Goal: Task Accomplishment & Management: Use online tool/utility

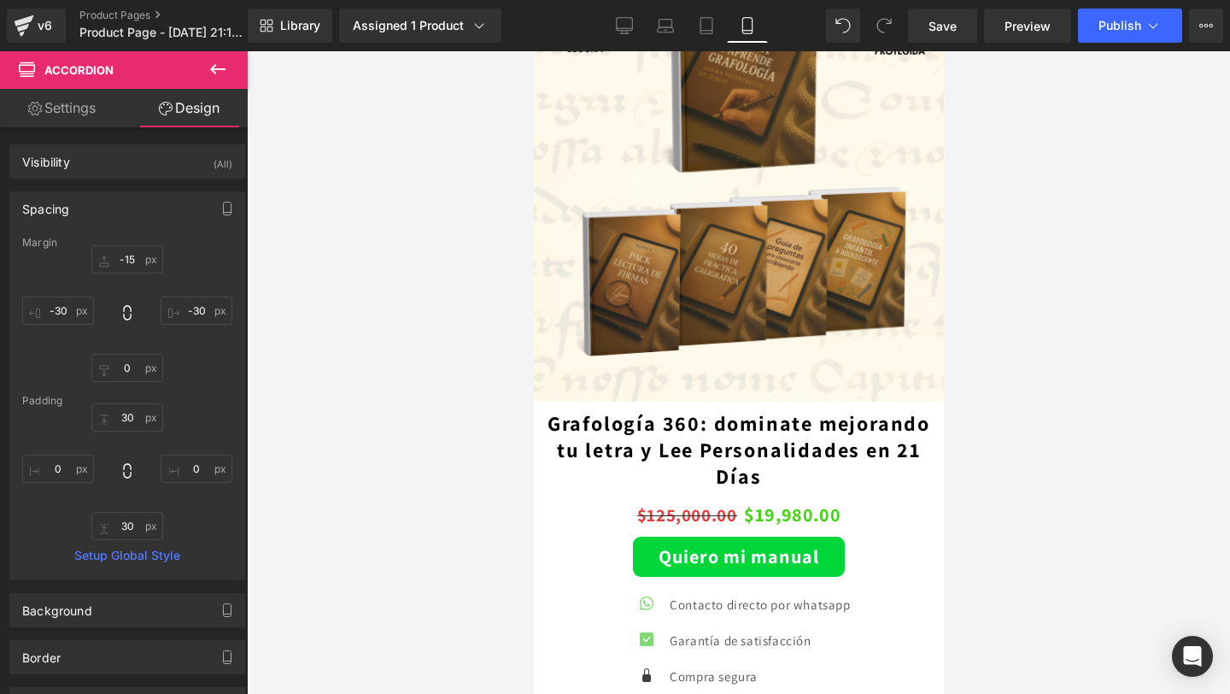
scroll to position [3513, 0]
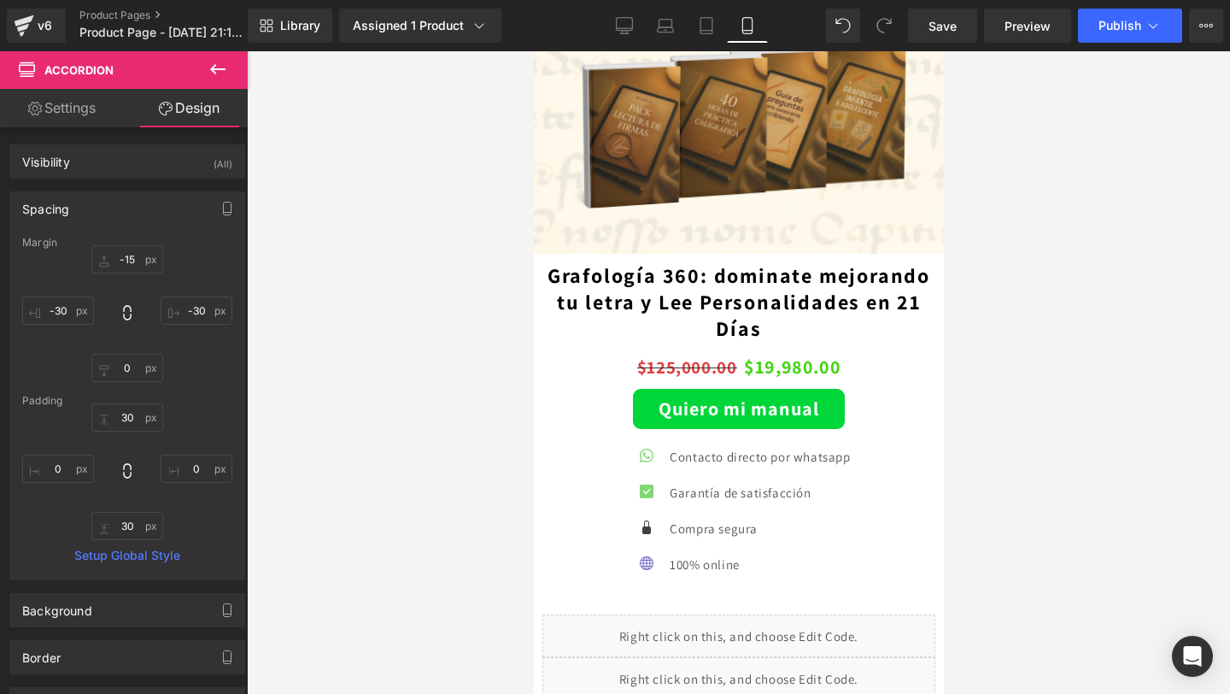
click at [747, 408] on div "Quiero mi manual (P) Cart Button" at bounding box center [738, 409] width 393 height 40
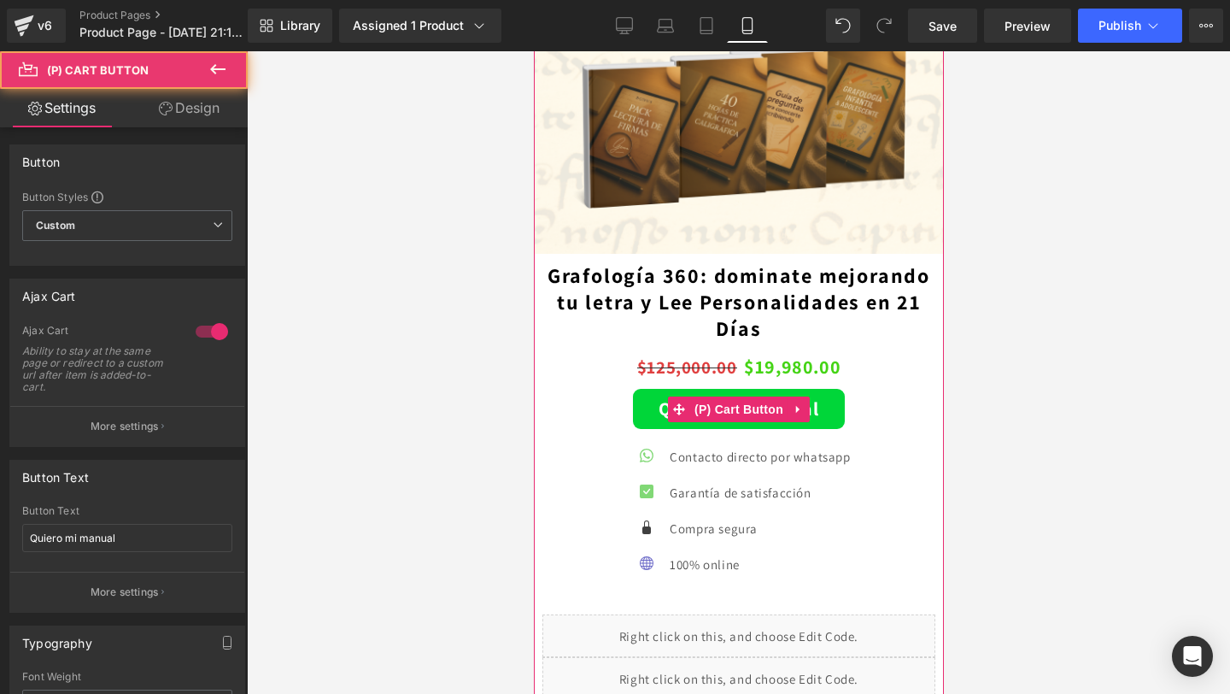
click at [747, 408] on span "(P) Cart Button" at bounding box center [737, 409] width 97 height 26
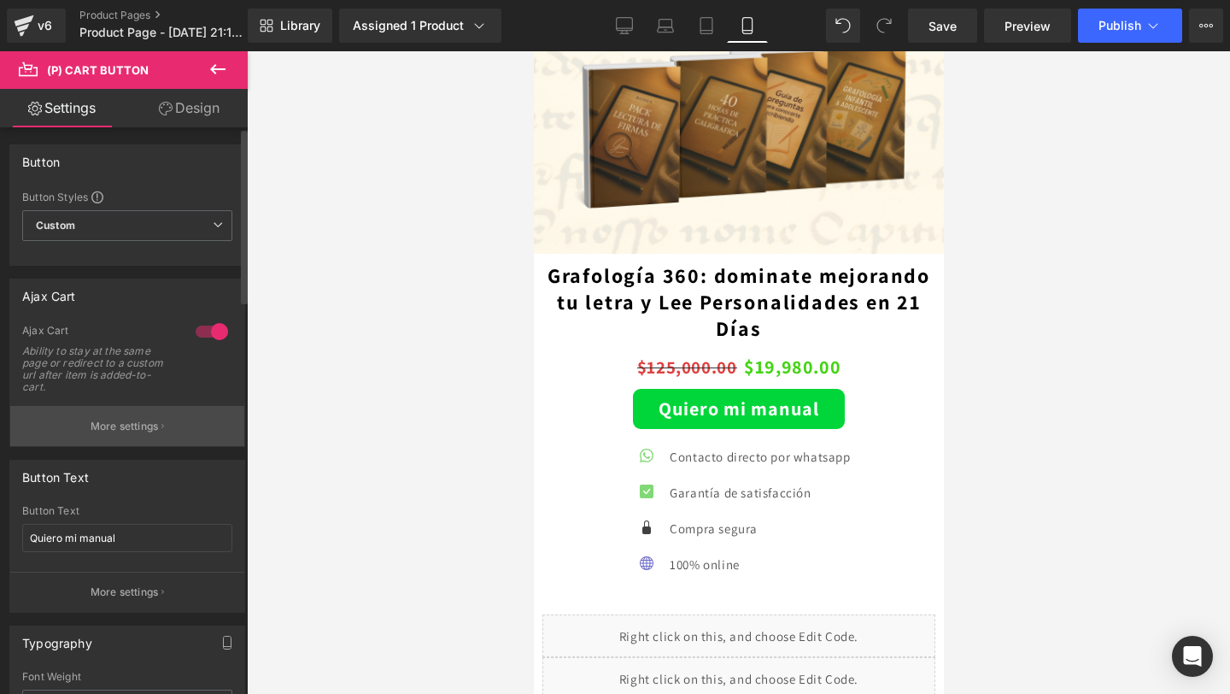
click at [125, 424] on p "More settings" at bounding box center [125, 426] width 68 height 15
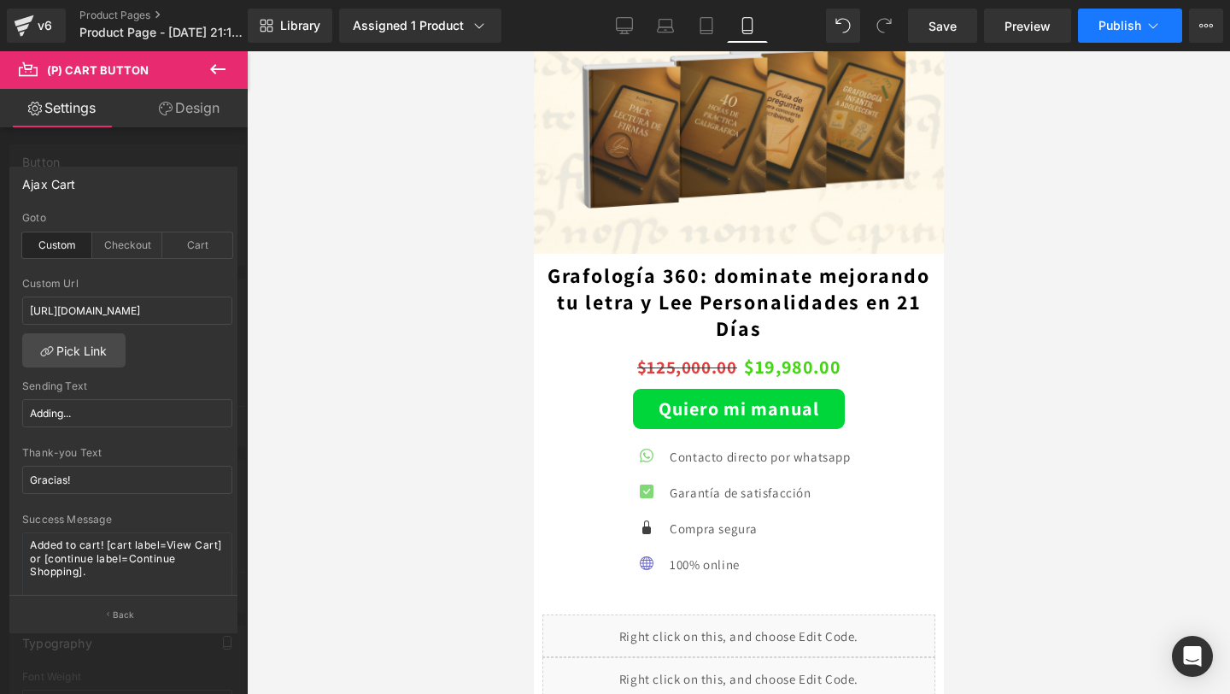
click at [1135, 36] on button "Publish" at bounding box center [1130, 26] width 104 height 34
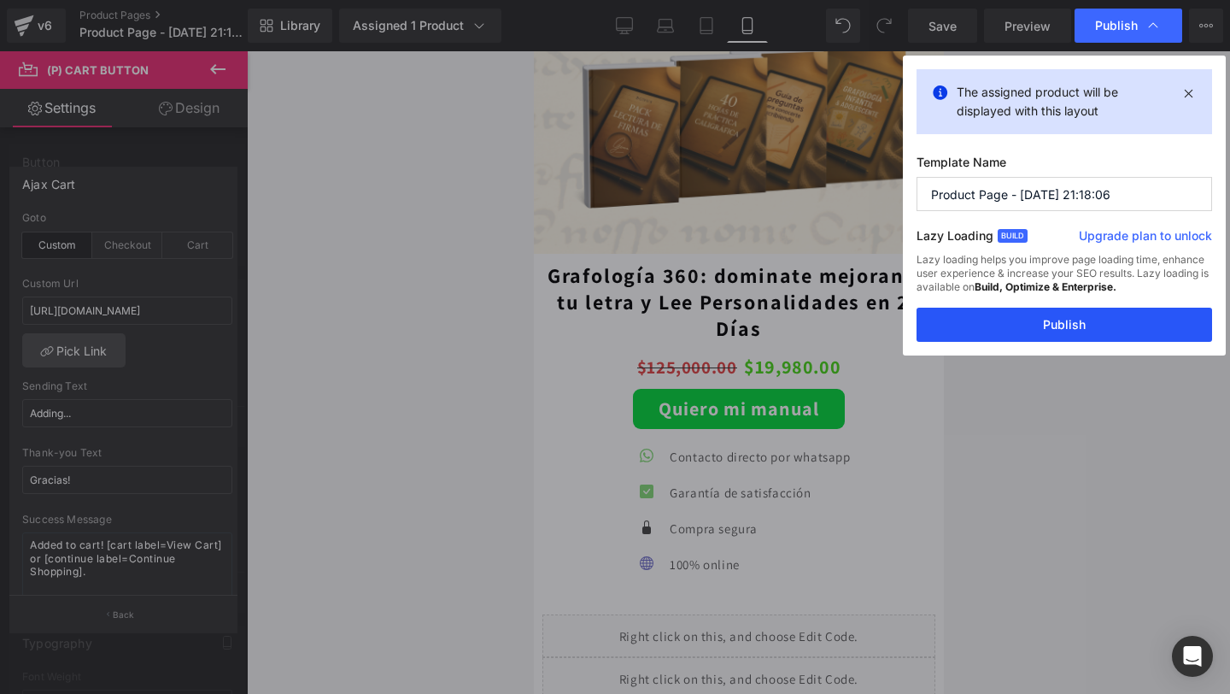
click at [1033, 312] on button "Publish" at bounding box center [1064, 324] width 296 height 34
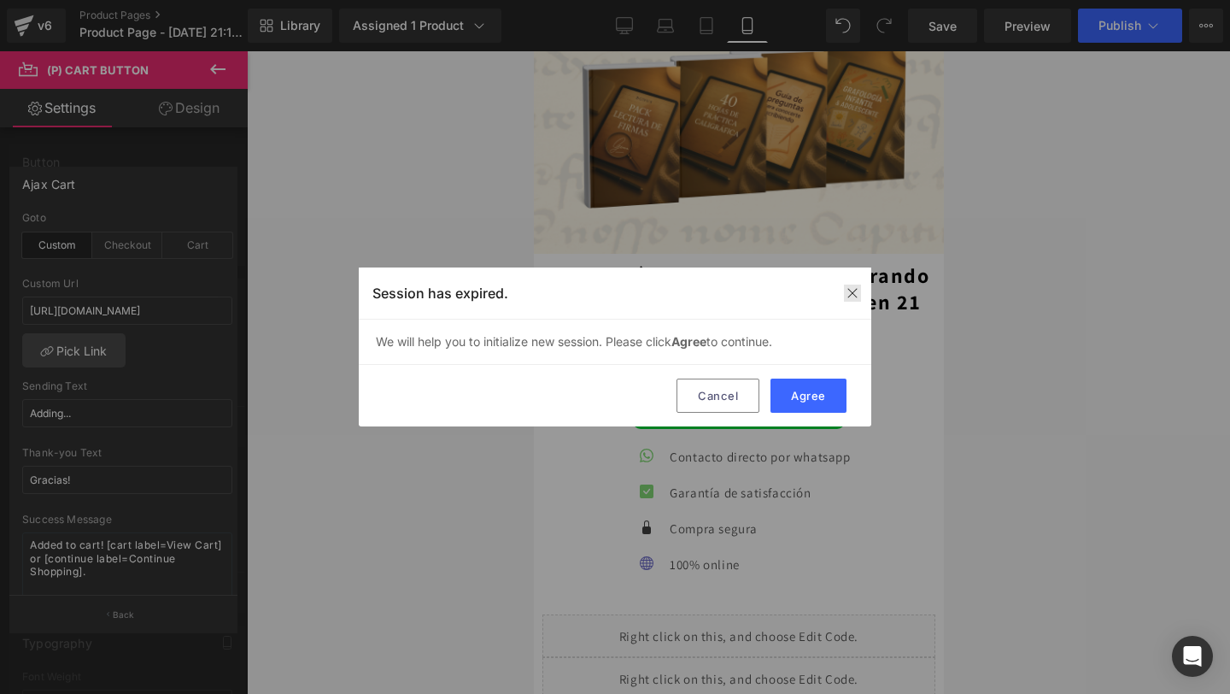
click at [847, 285] on div at bounding box center [852, 292] width 17 height 17
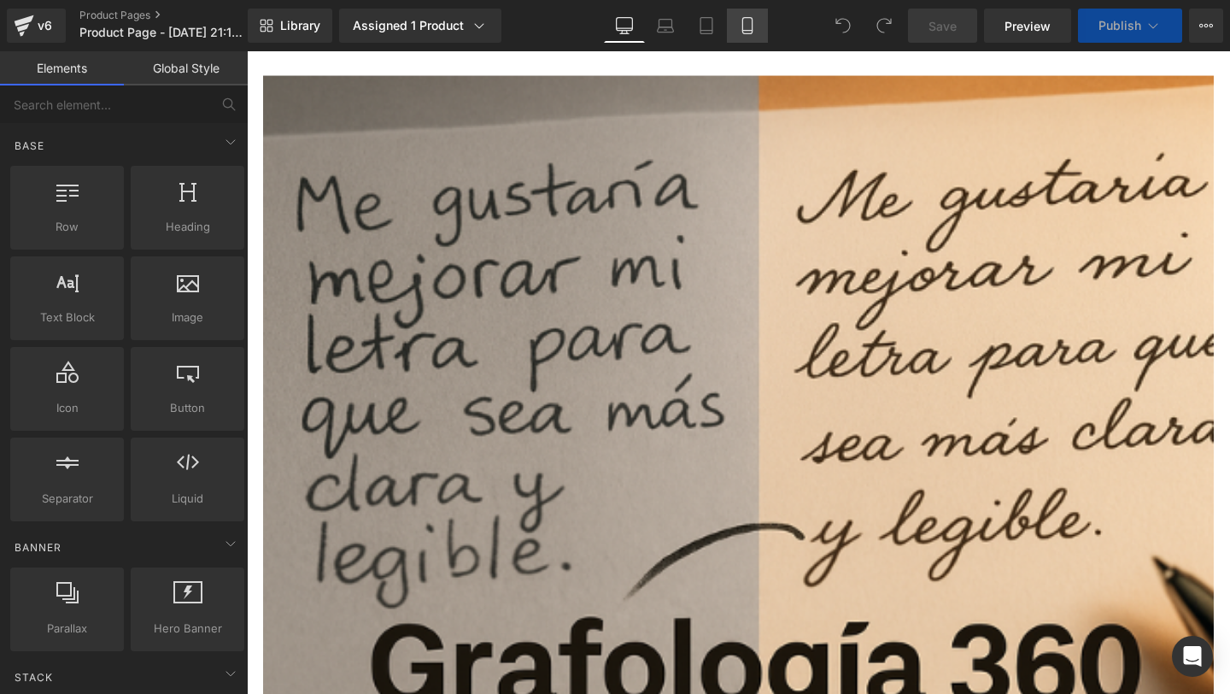
click at [735, 31] on link "Mobile" at bounding box center [747, 26] width 41 height 34
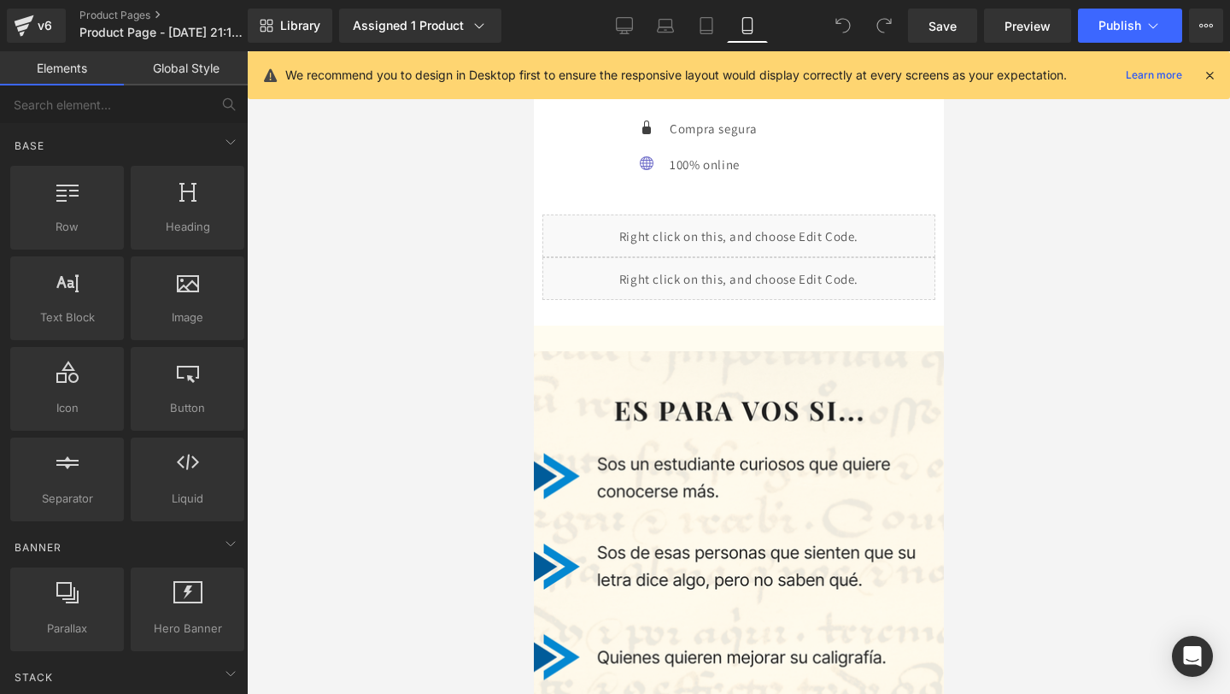
scroll to position [3595, 0]
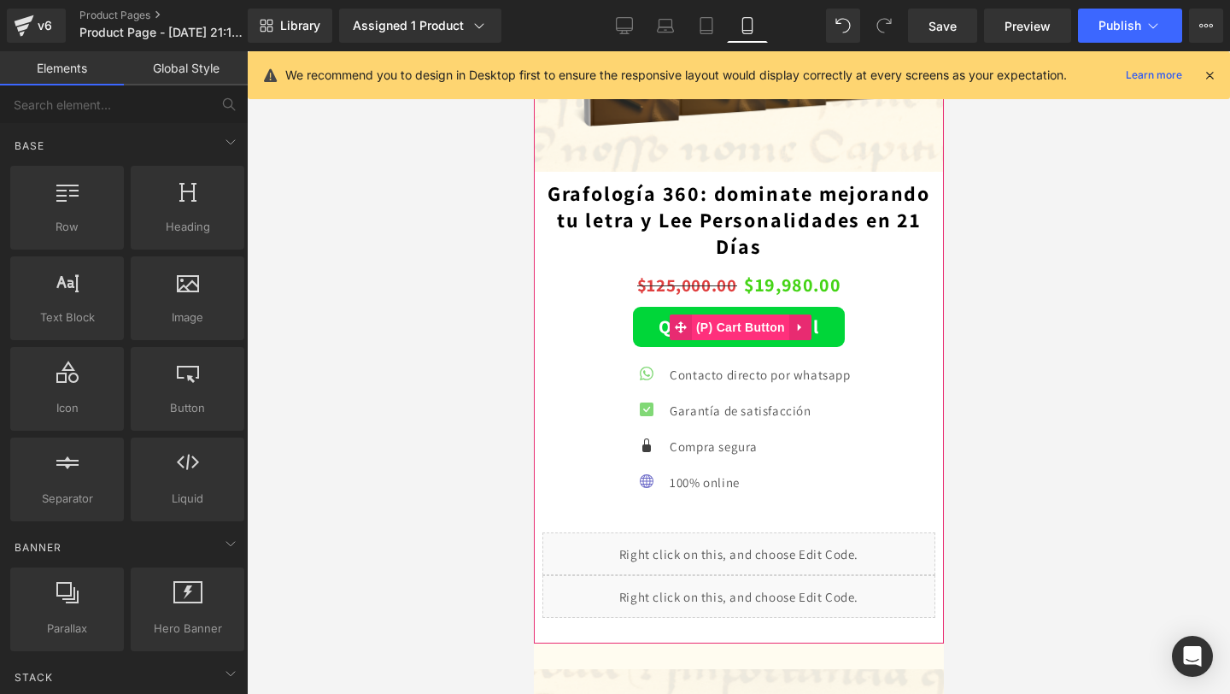
click at [713, 323] on span "(P) Cart Button" at bounding box center [739, 327] width 97 height 26
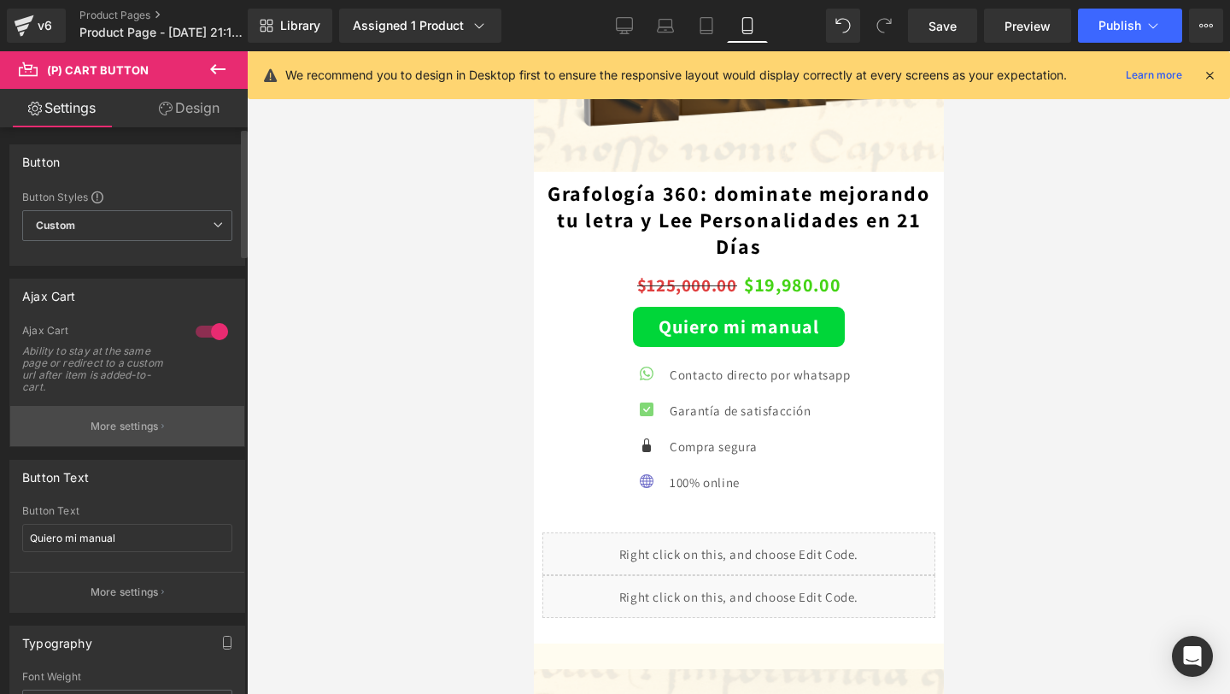
click at [116, 416] on button "More settings" at bounding box center [127, 426] width 234 height 40
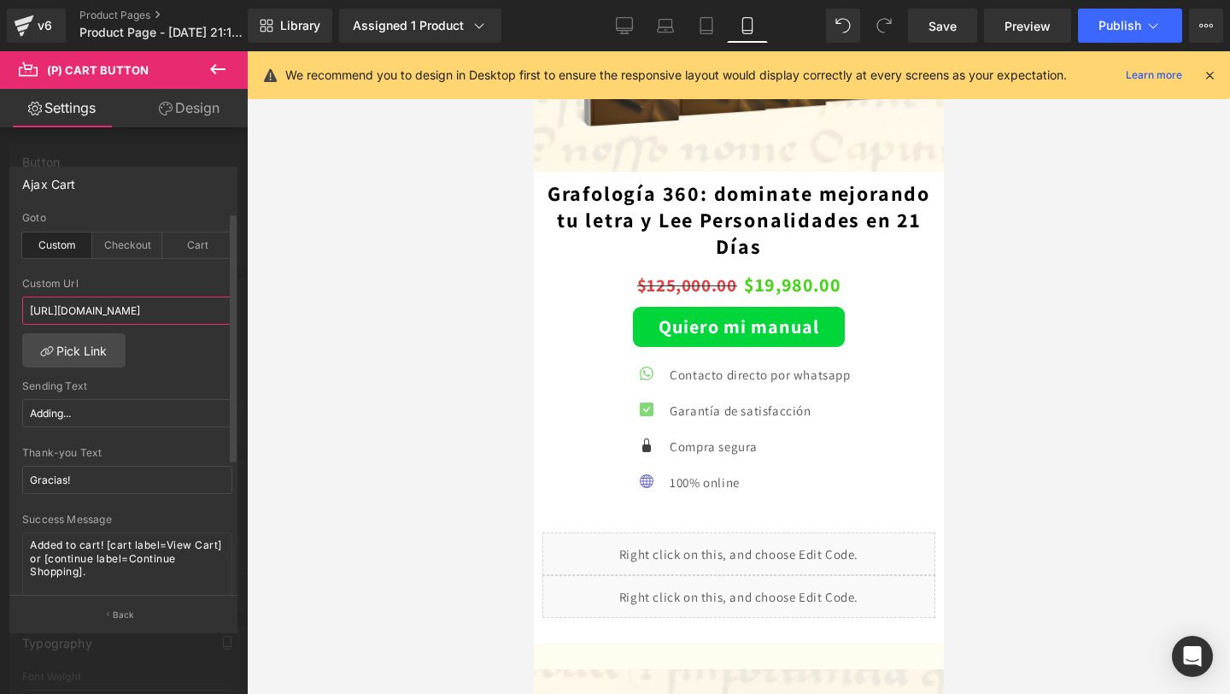
click at [166, 310] on input "[URL][DOMAIN_NAME]" at bounding box center [127, 310] width 210 height 28
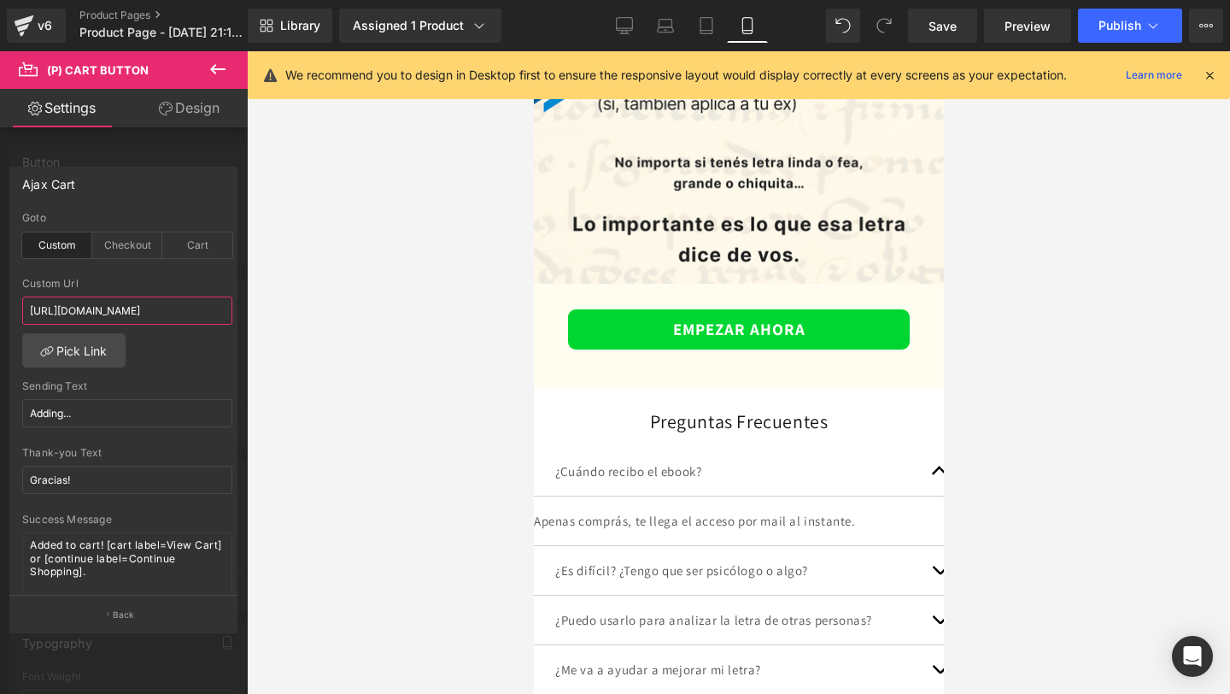
scroll to position [4659, 0]
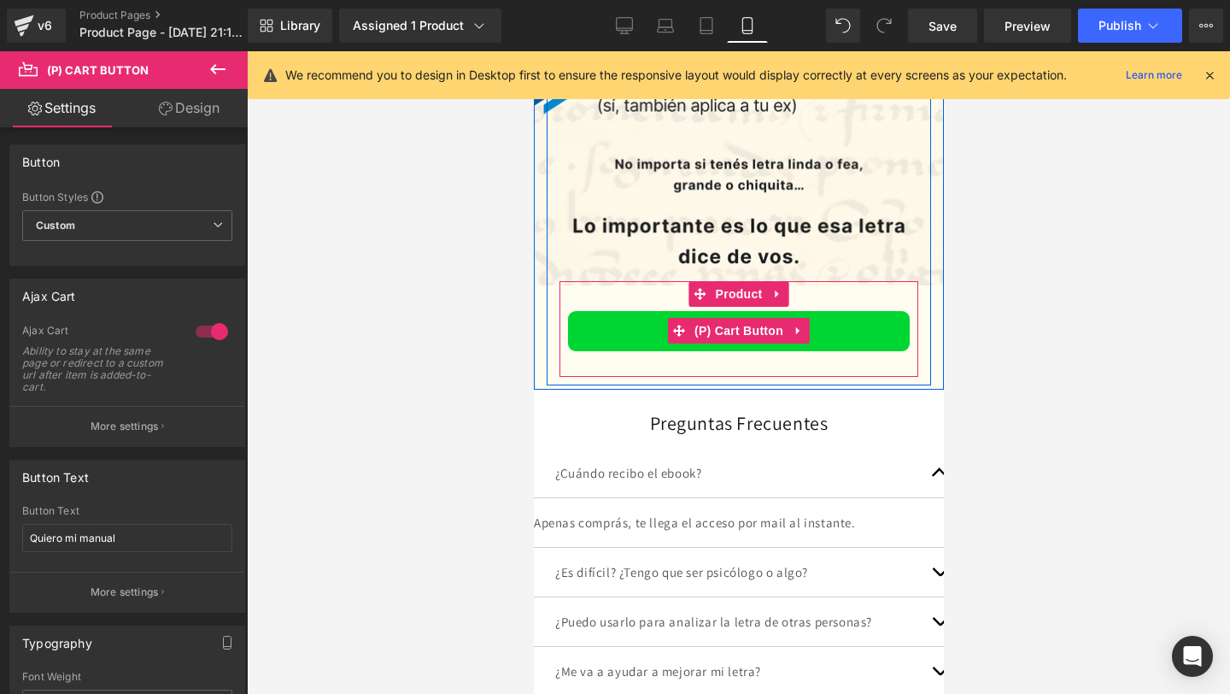
click at [732, 348] on button "EMPEZAR AHORA" at bounding box center [738, 331] width 342 height 40
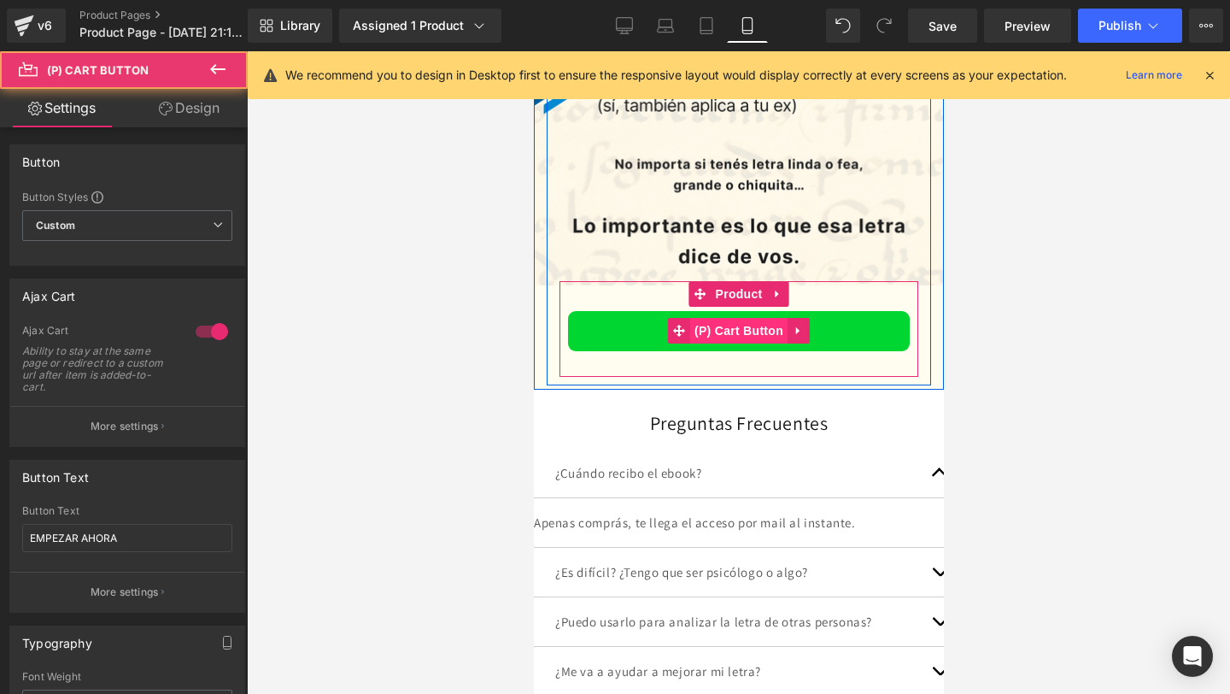
click at [729, 325] on span "(P) Cart Button" at bounding box center [737, 331] width 97 height 26
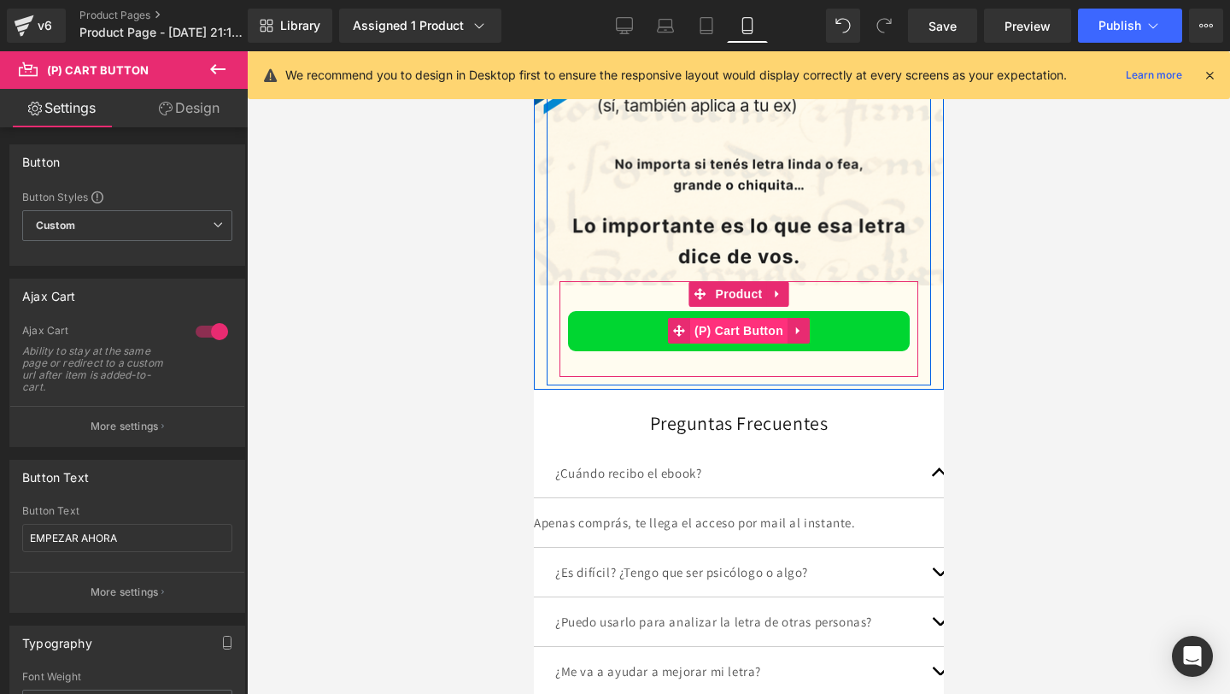
click at [729, 325] on span "(P) Cart Button" at bounding box center [737, 331] width 97 height 26
click at [626, 332] on button "EMPEZAR AHORA" at bounding box center [738, 331] width 342 height 40
click at [747, 328] on span "(P) Cart Button" at bounding box center [737, 332] width 97 height 26
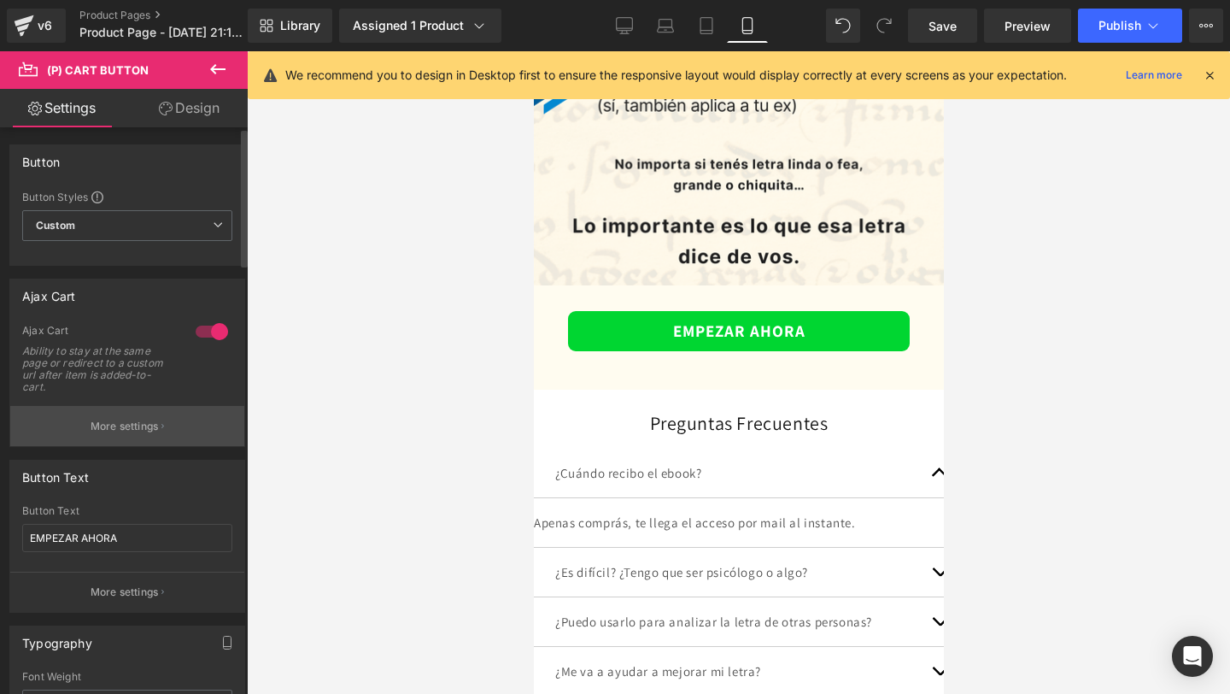
click at [147, 415] on button "More settings" at bounding box center [127, 426] width 234 height 40
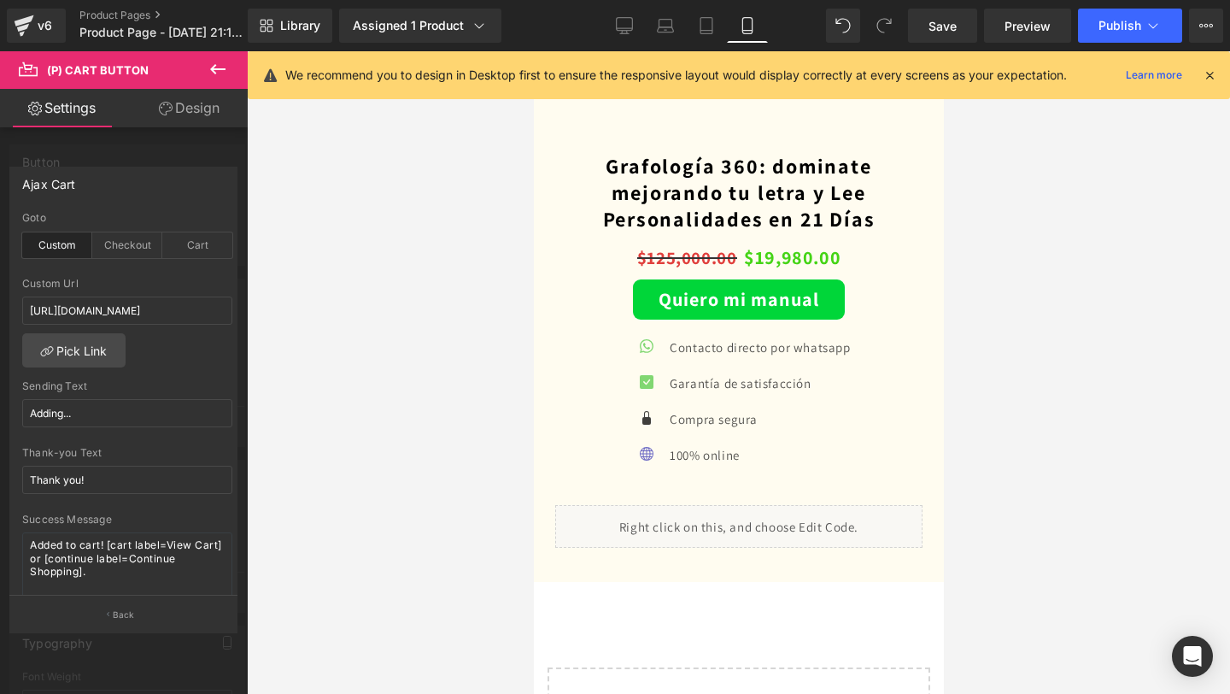
scroll to position [5293, 0]
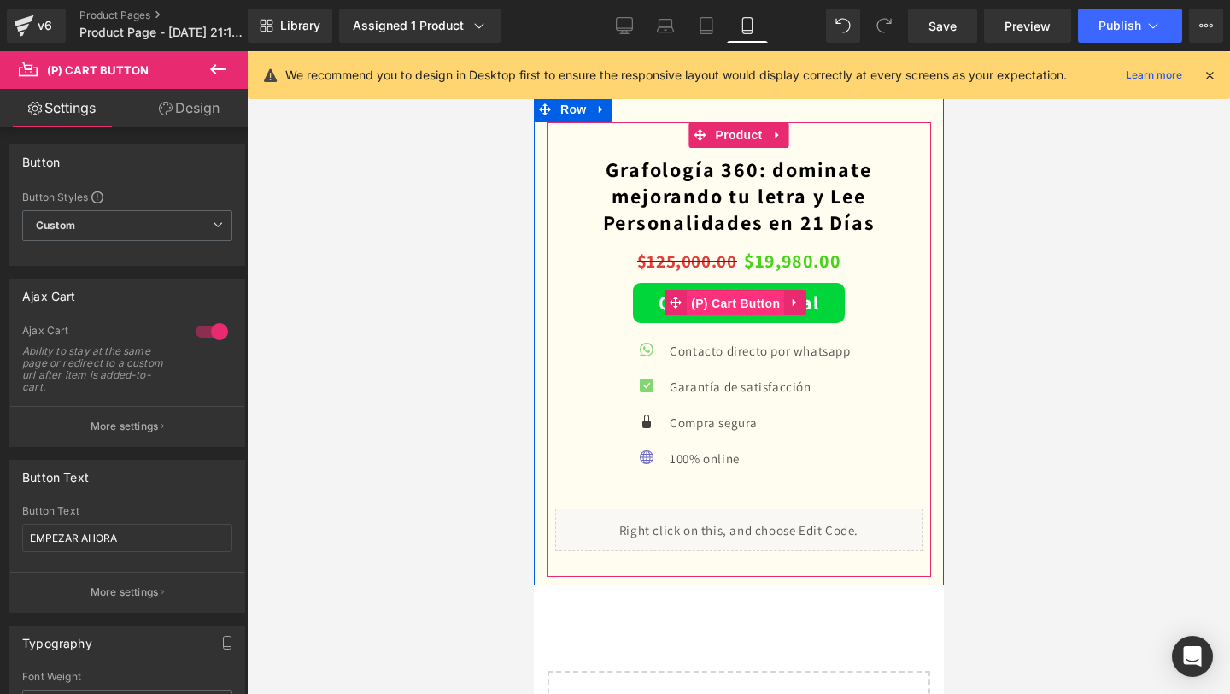
click at [725, 297] on span "(P) Cart Button" at bounding box center [734, 303] width 97 height 26
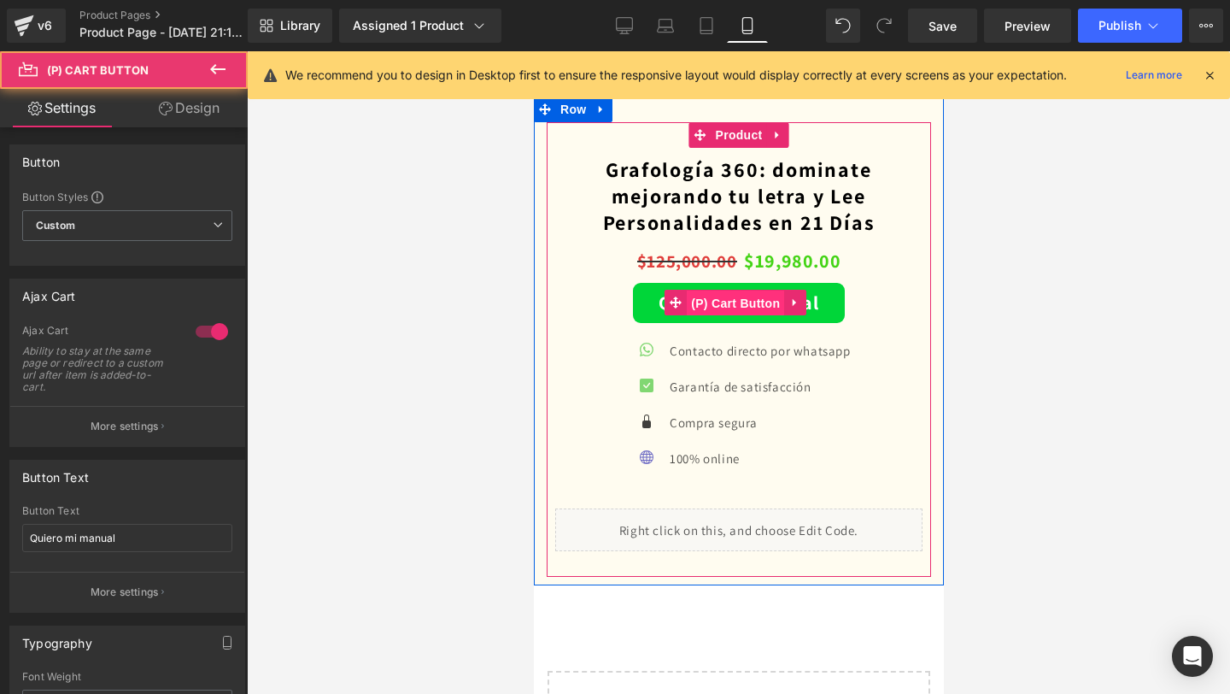
click at [725, 297] on span "(P) Cart Button" at bounding box center [734, 303] width 97 height 26
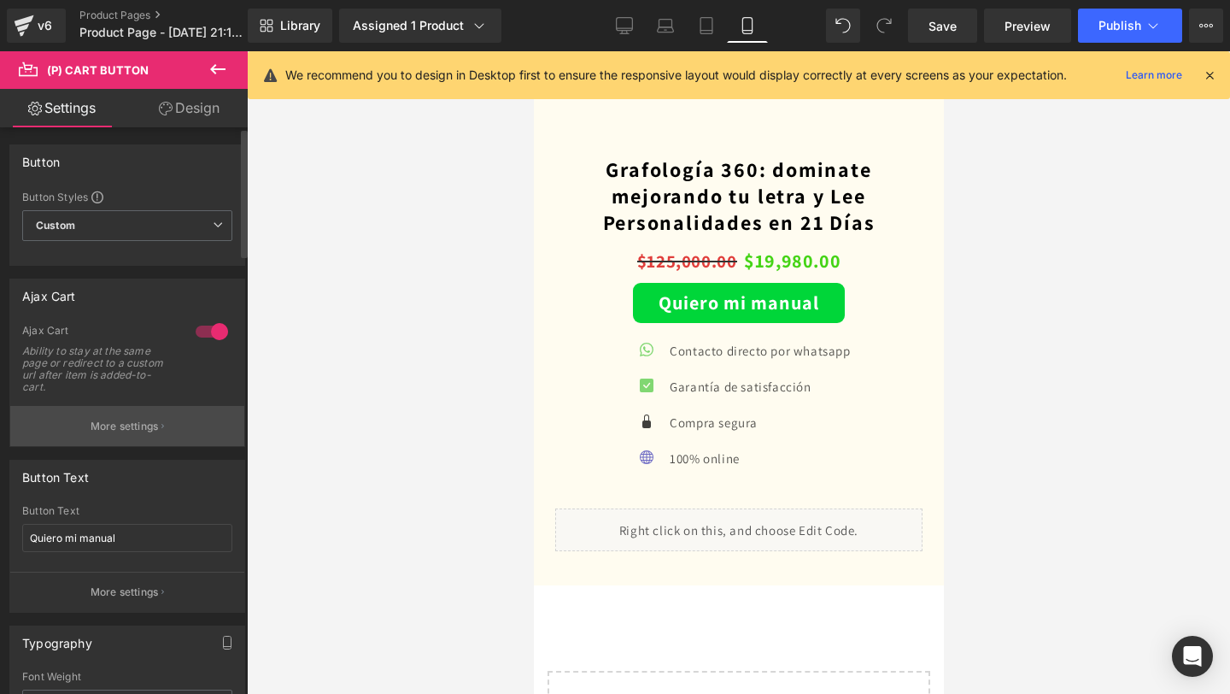
click at [154, 424] on p "More settings" at bounding box center [125, 426] width 68 height 15
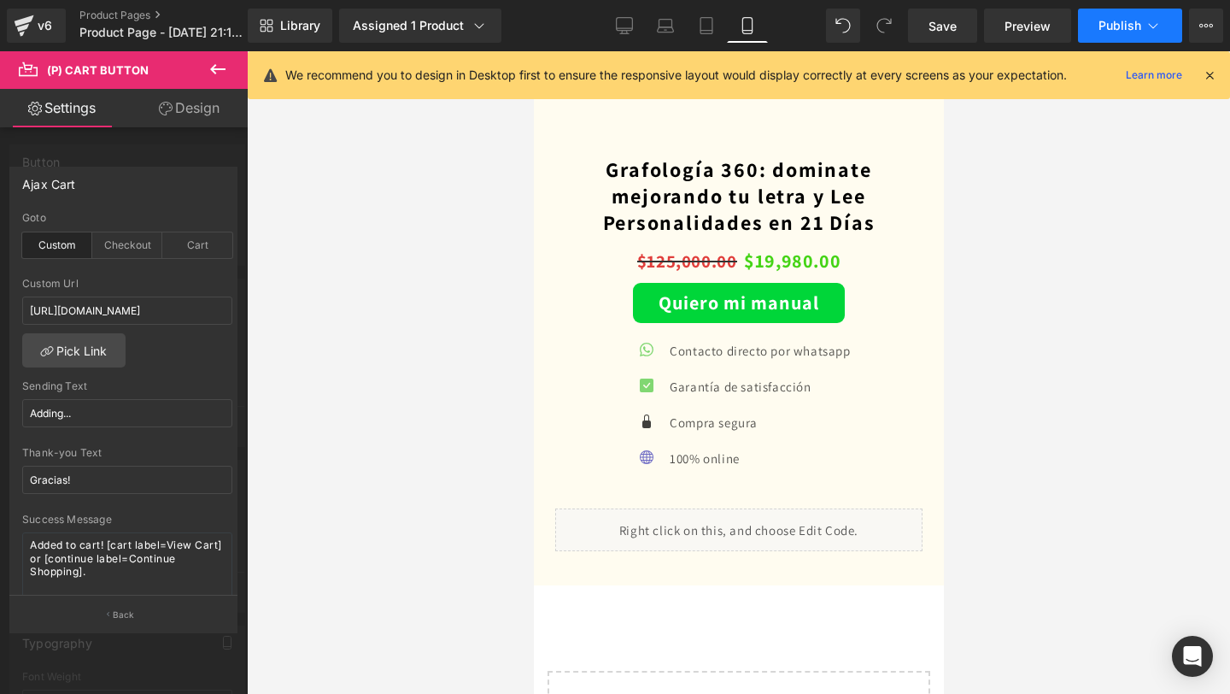
click at [1100, 38] on button "Publish" at bounding box center [1130, 26] width 104 height 34
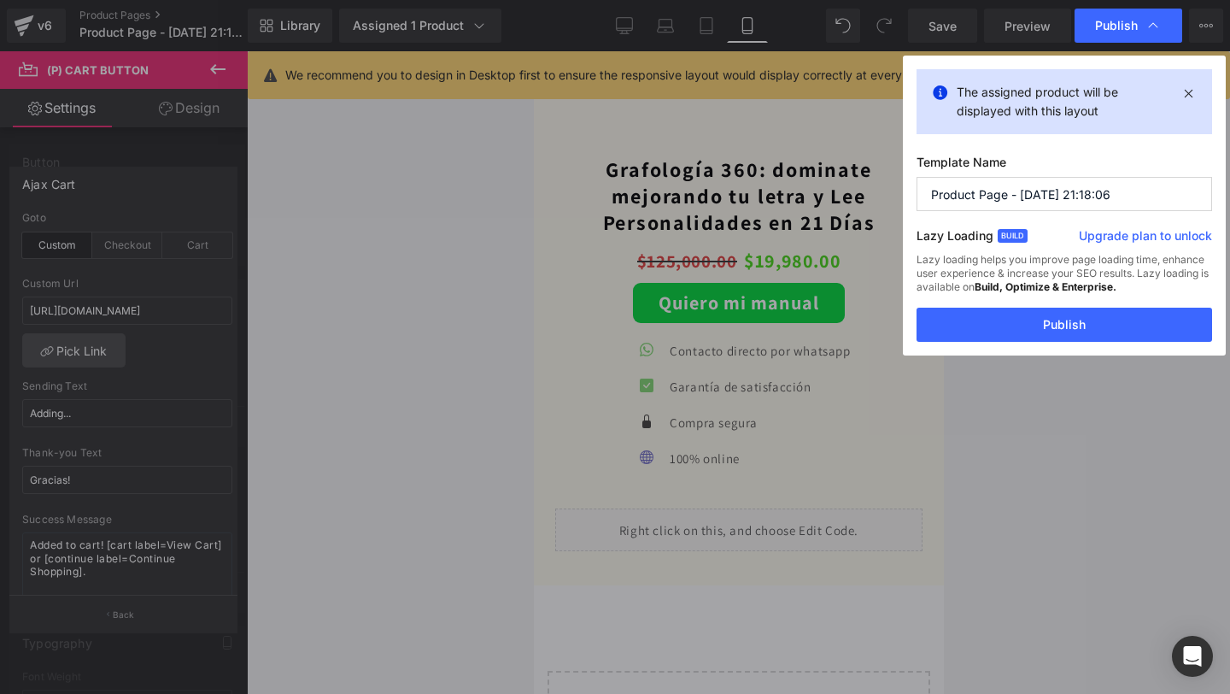
click at [992, 303] on div "Lazy loading helps you improve page loading time, enhance user experience & inc…" at bounding box center [1064, 280] width 296 height 55
click at [990, 311] on button "Publish" at bounding box center [1064, 324] width 296 height 34
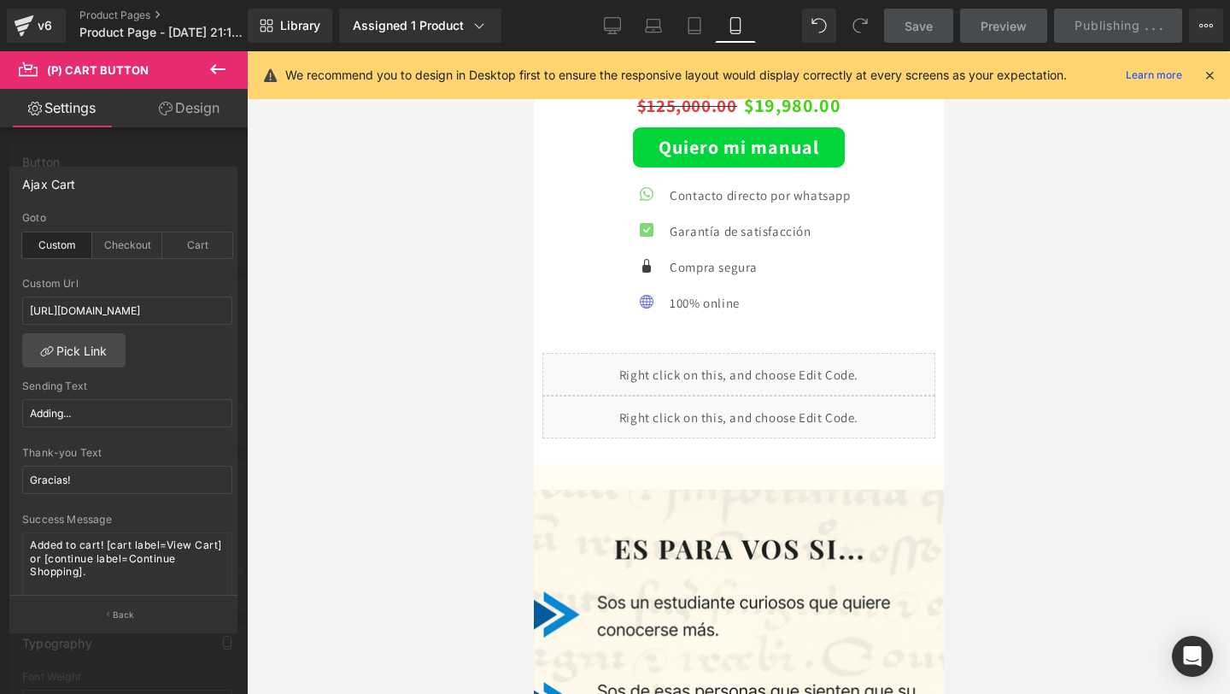
scroll to position [3773, 0]
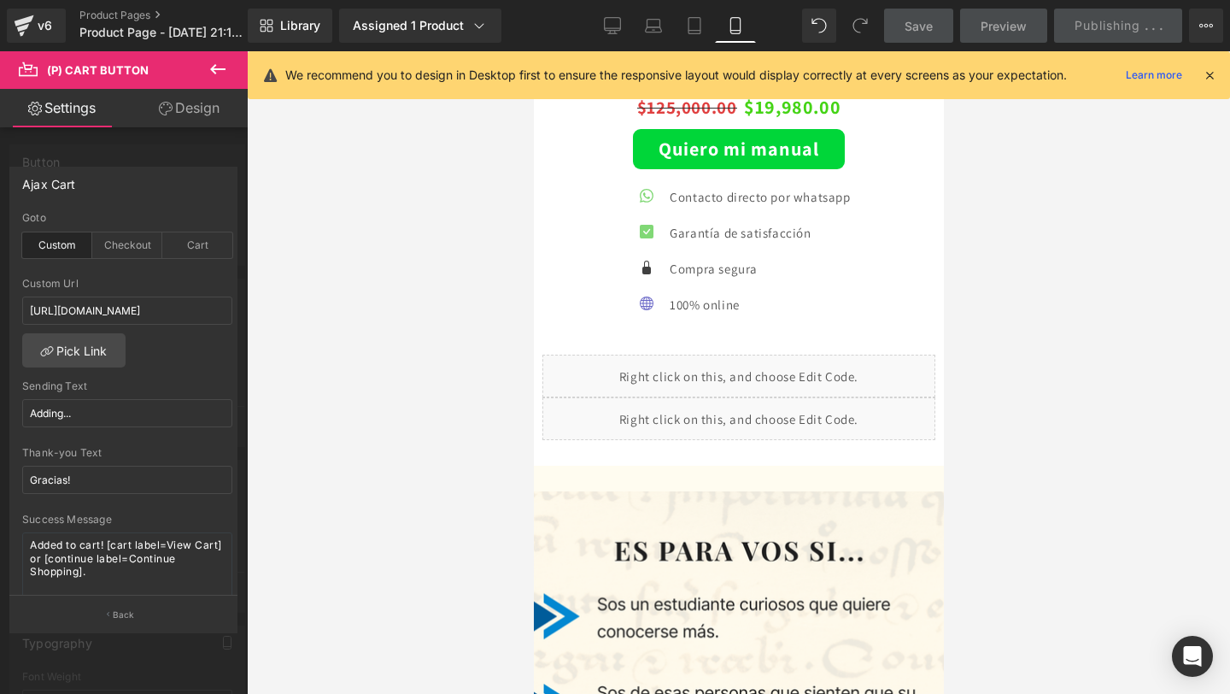
click at [1088, 43] on div "Library Assigned 1 Product Product Preview Grafología 360: dominate mejorando t…" at bounding box center [739, 25] width 982 height 51
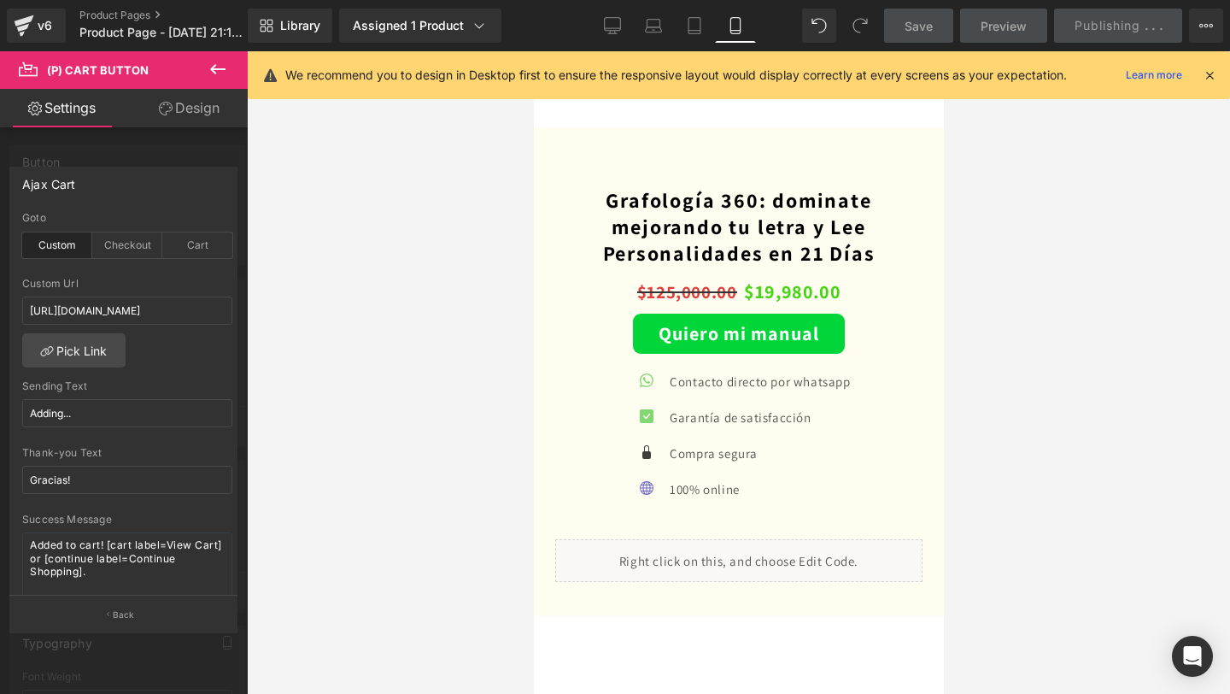
scroll to position [5270, 0]
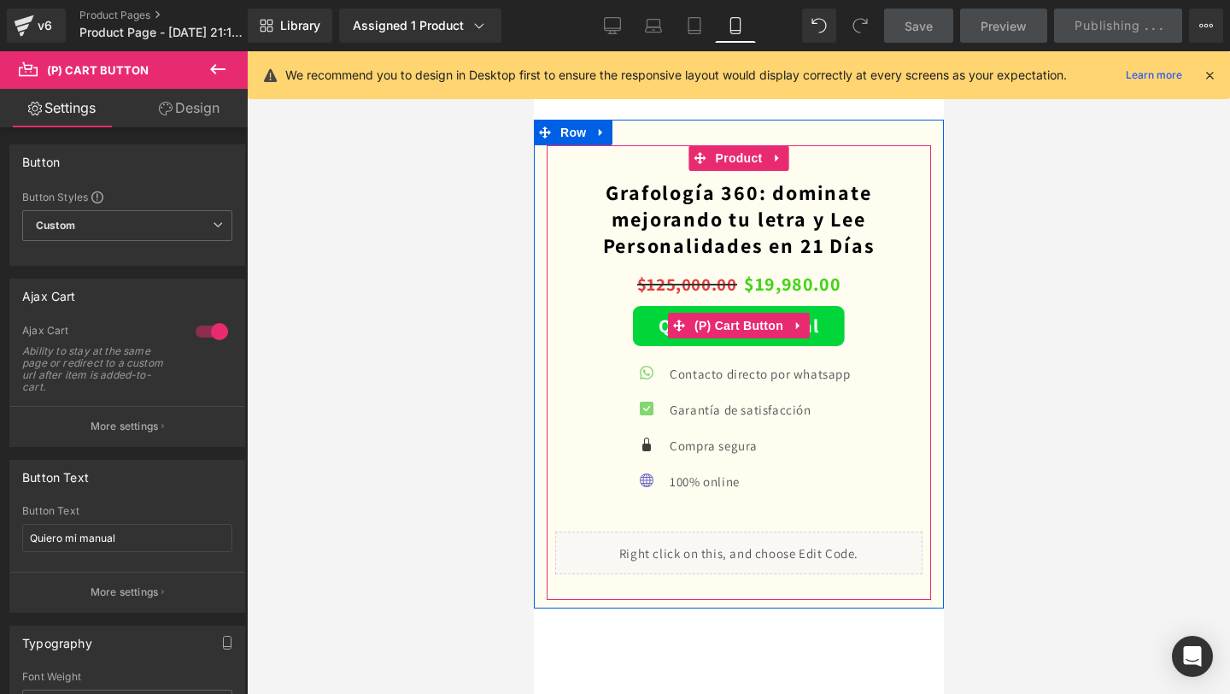
click at [739, 337] on span "(P) Cart Button" at bounding box center [737, 326] width 97 height 26
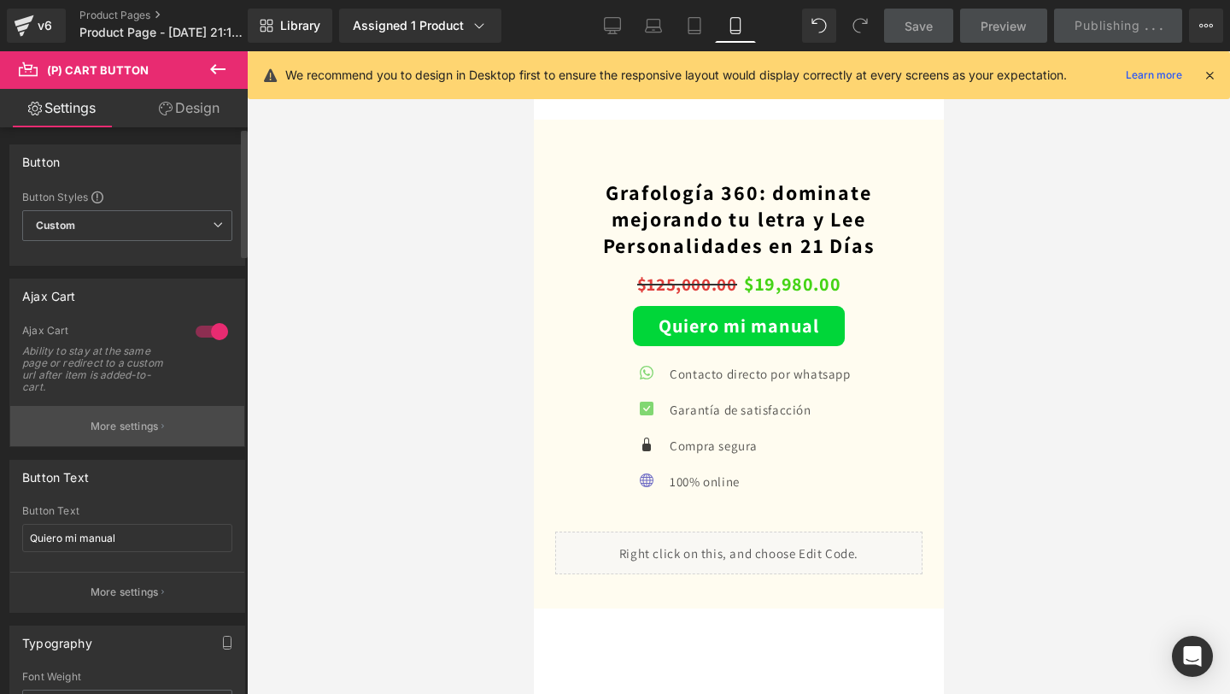
click at [132, 430] on p "More settings" at bounding box center [125, 426] width 68 height 15
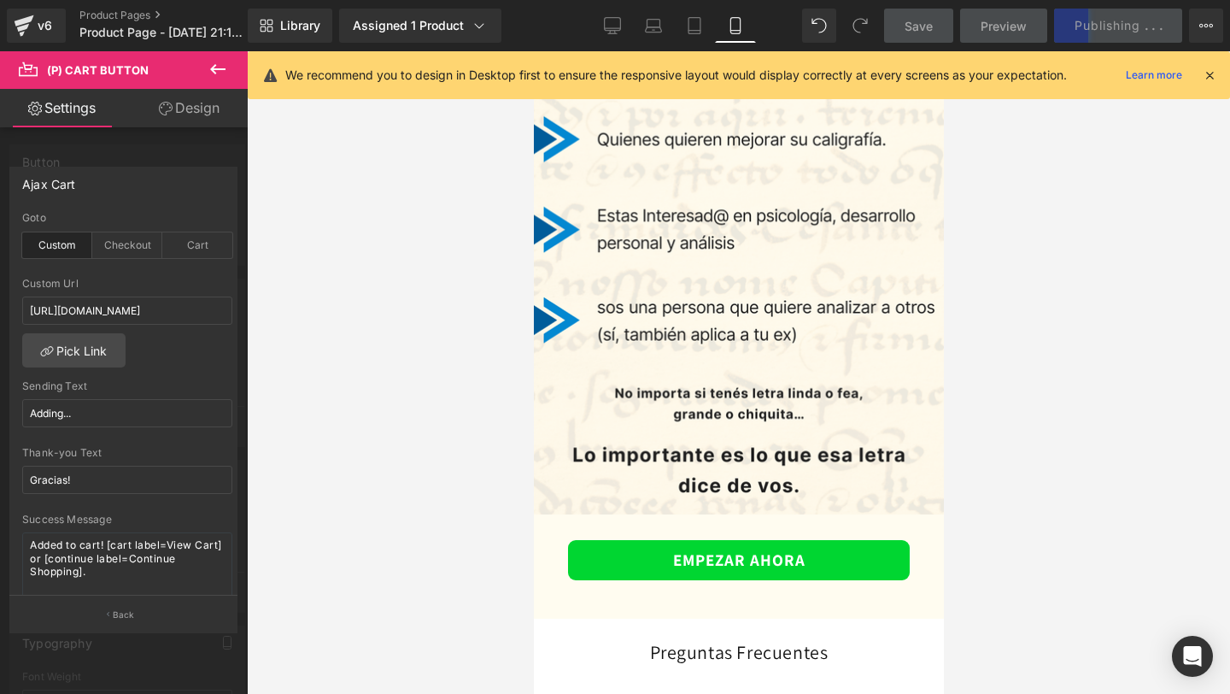
scroll to position [4490, 0]
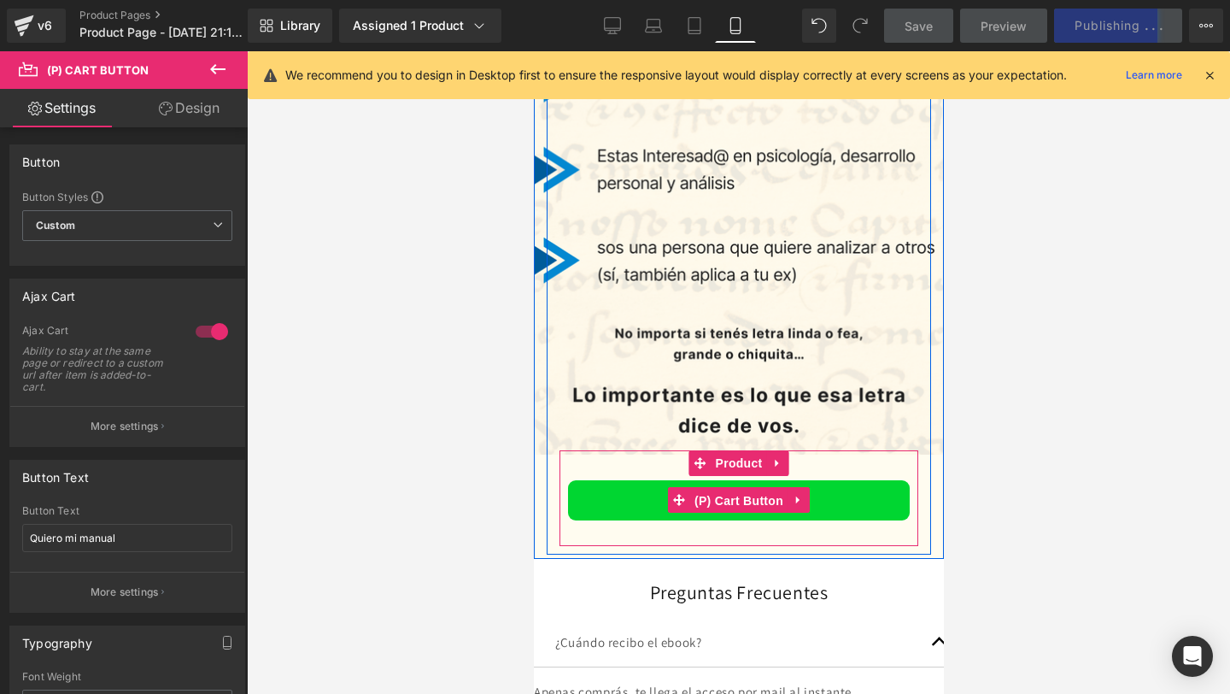
click at [709, 511] on span "(P) Cart Button" at bounding box center [737, 501] width 97 height 26
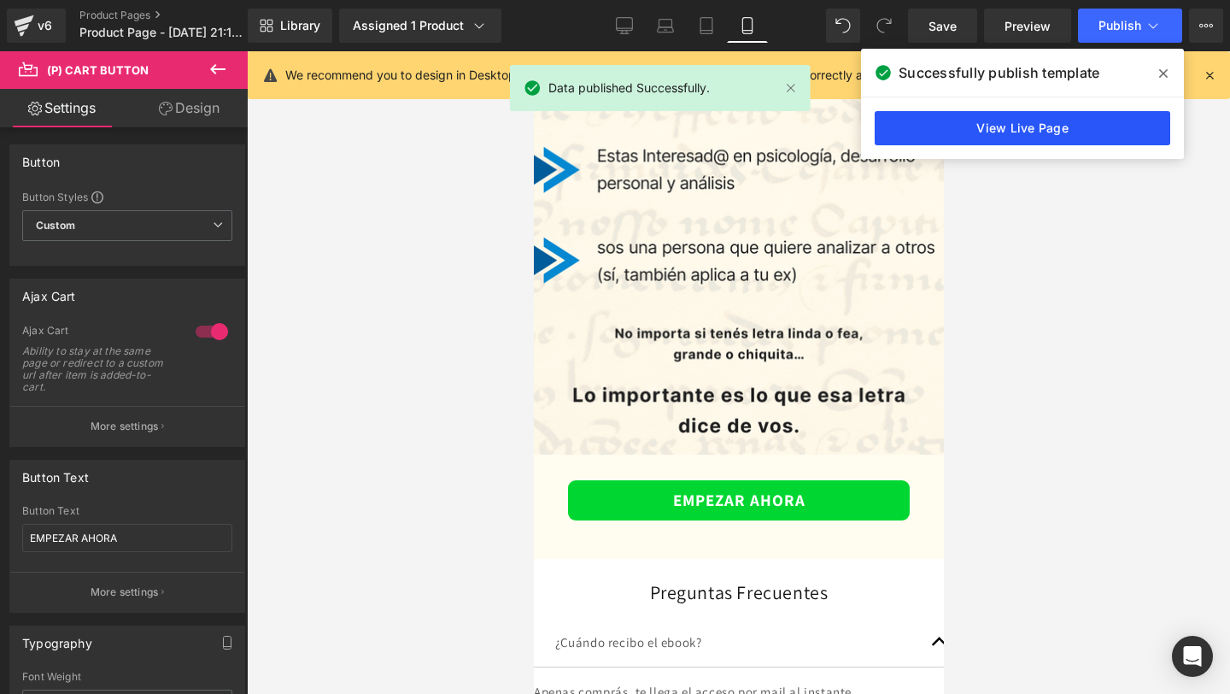
click at [961, 129] on link "View Live Page" at bounding box center [1023, 128] width 296 height 34
